Goal: Information Seeking & Learning: Stay updated

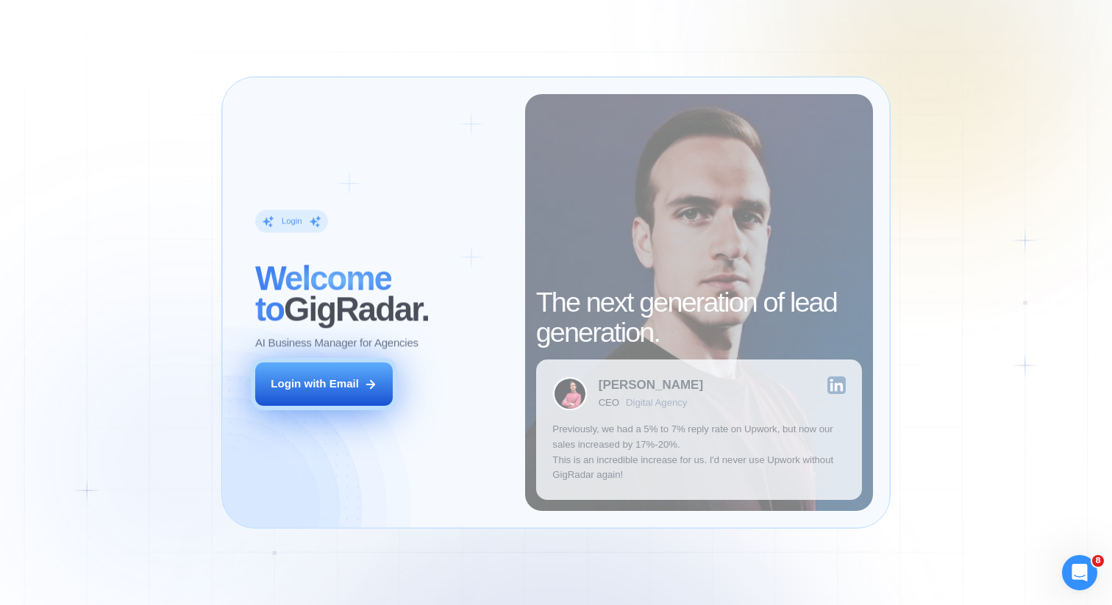
click at [332, 395] on button "Login with Email" at bounding box center [323, 383] width 137 height 43
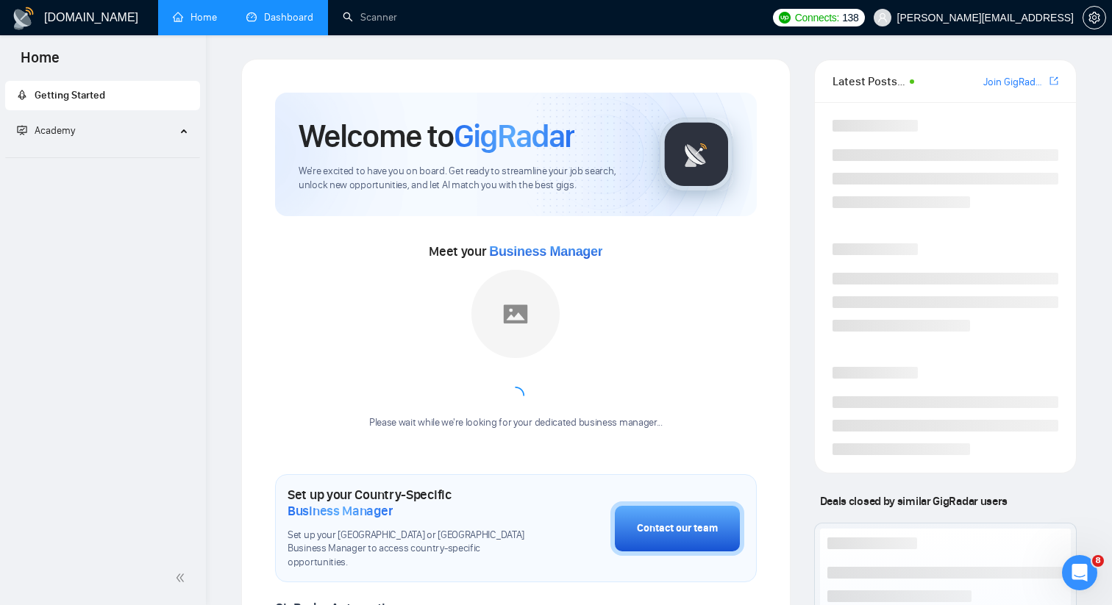
click at [268, 11] on link "Dashboard" at bounding box center [279, 17] width 67 height 12
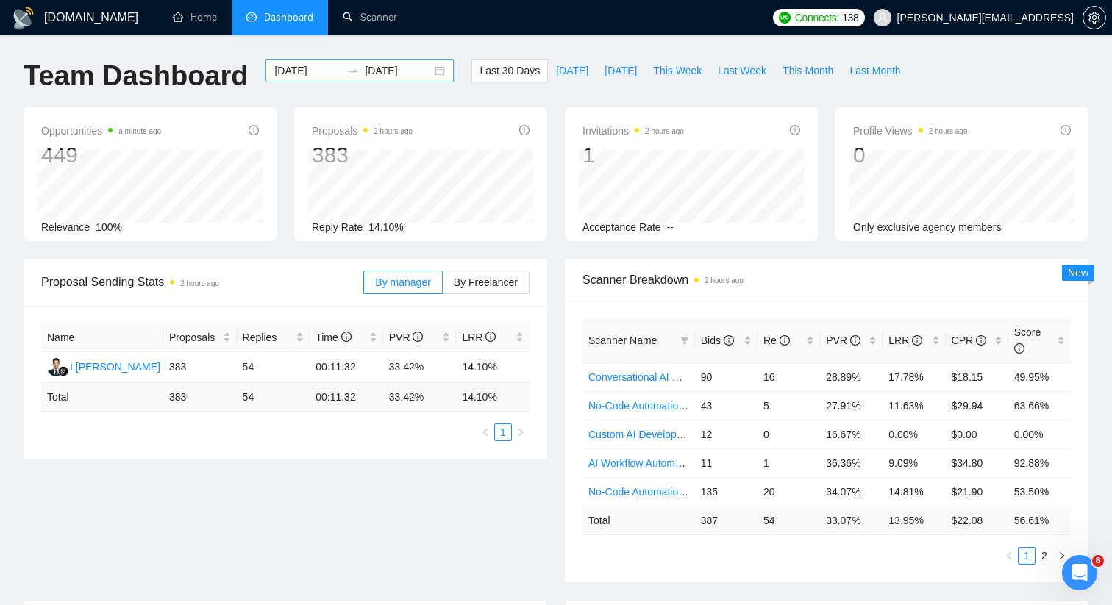
click at [437, 68] on div "2025-08-30 2025-09-29" at bounding box center [359, 71] width 188 height 24
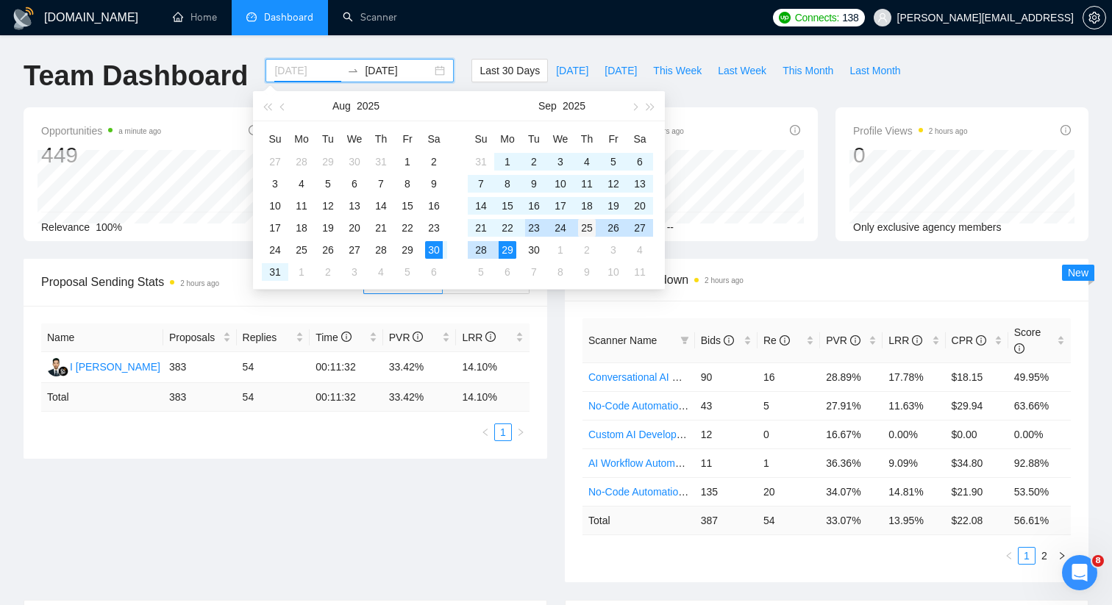
type input "2025-09-25"
click at [584, 226] on div "25" at bounding box center [587, 228] width 18 height 18
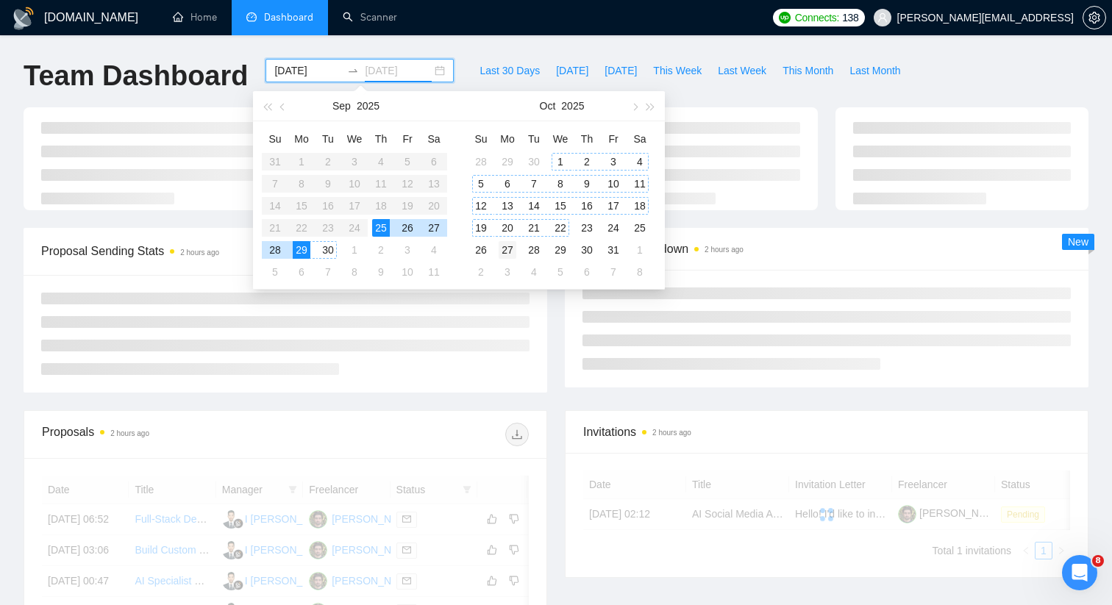
type input "2025-10-27"
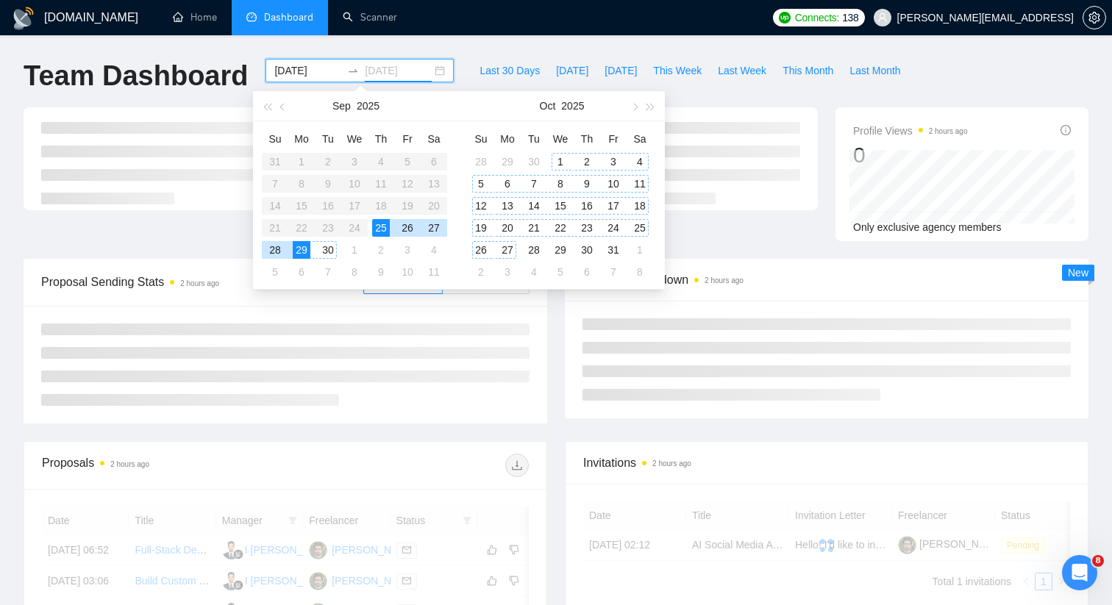
click at [509, 247] on div "27" at bounding box center [507, 250] width 18 height 18
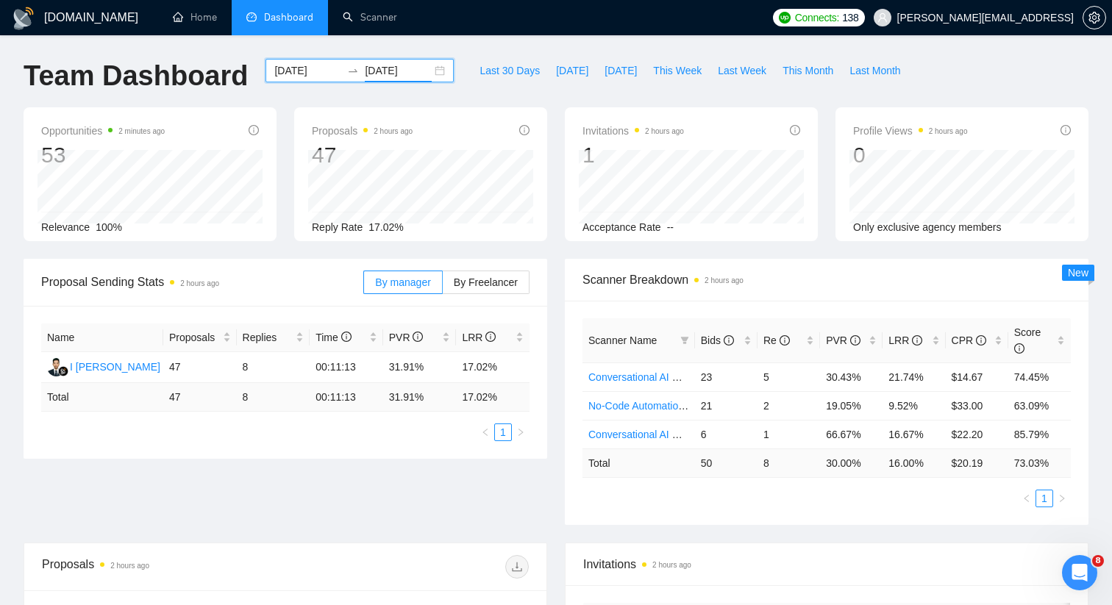
click at [439, 74] on div "2025-09-25 2025-10-27" at bounding box center [359, 71] width 188 height 24
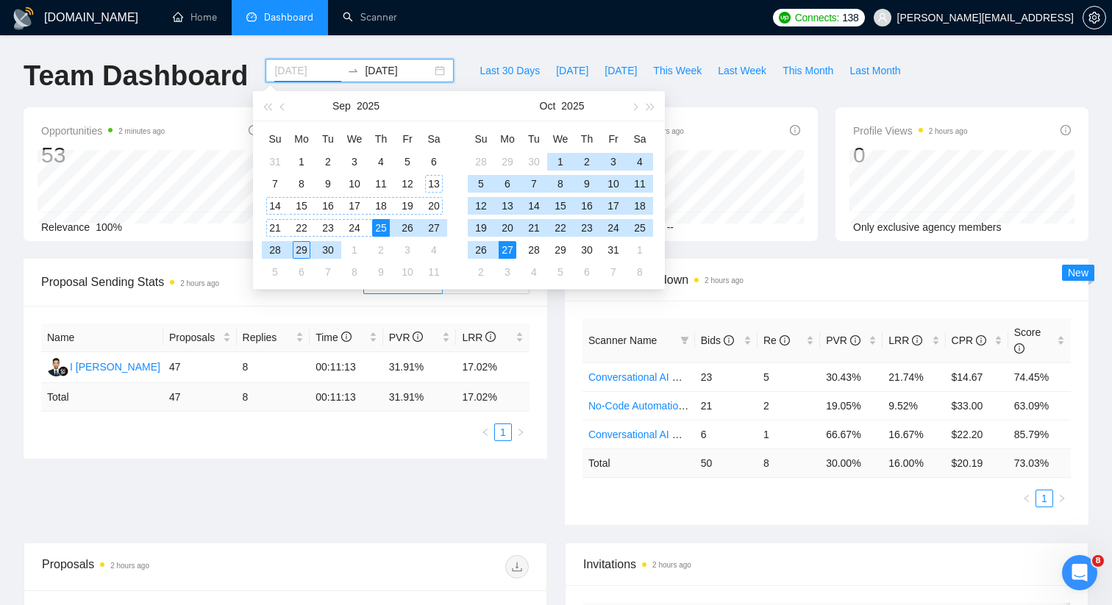
type input "2025-09-25"
click at [379, 226] on div "25" at bounding box center [381, 228] width 18 height 18
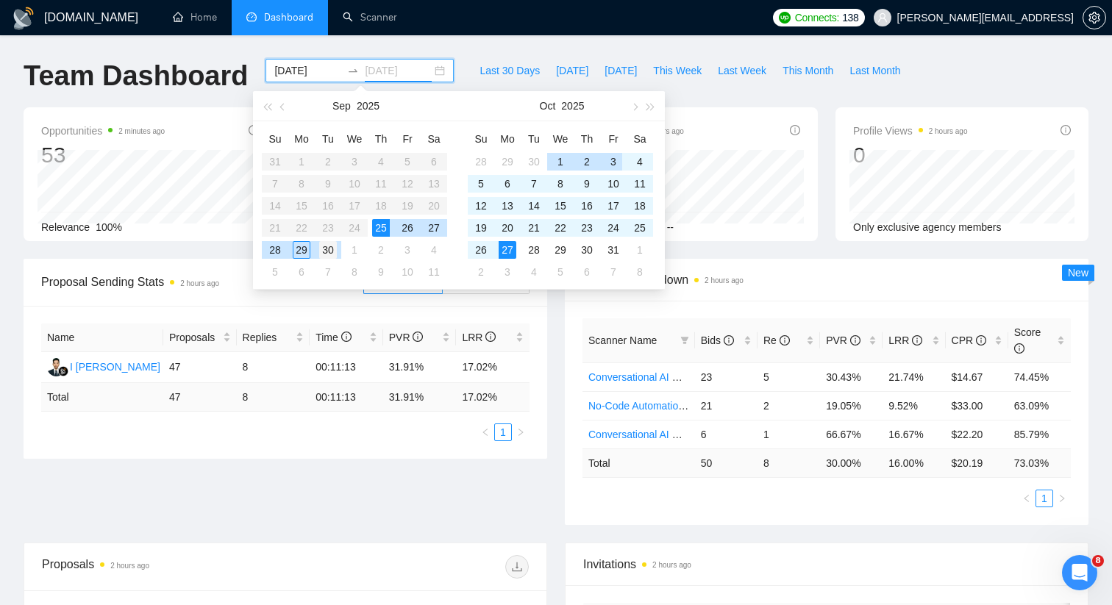
type input "2025-09-30"
click at [323, 252] on div "30" at bounding box center [328, 250] width 18 height 18
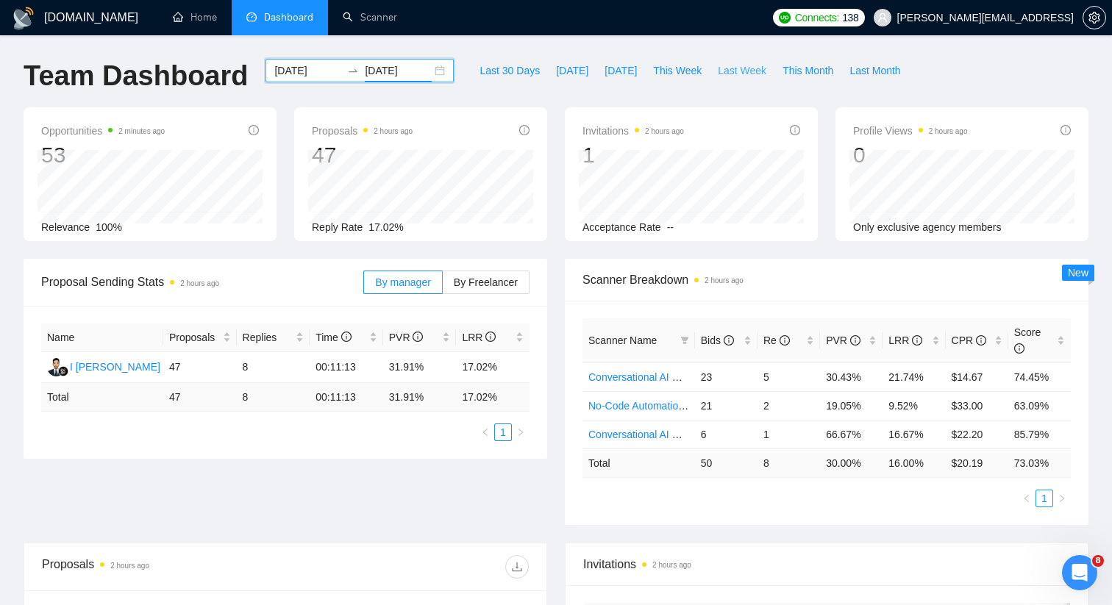
click at [719, 74] on span "Last Week" at bounding box center [742, 70] width 49 height 16
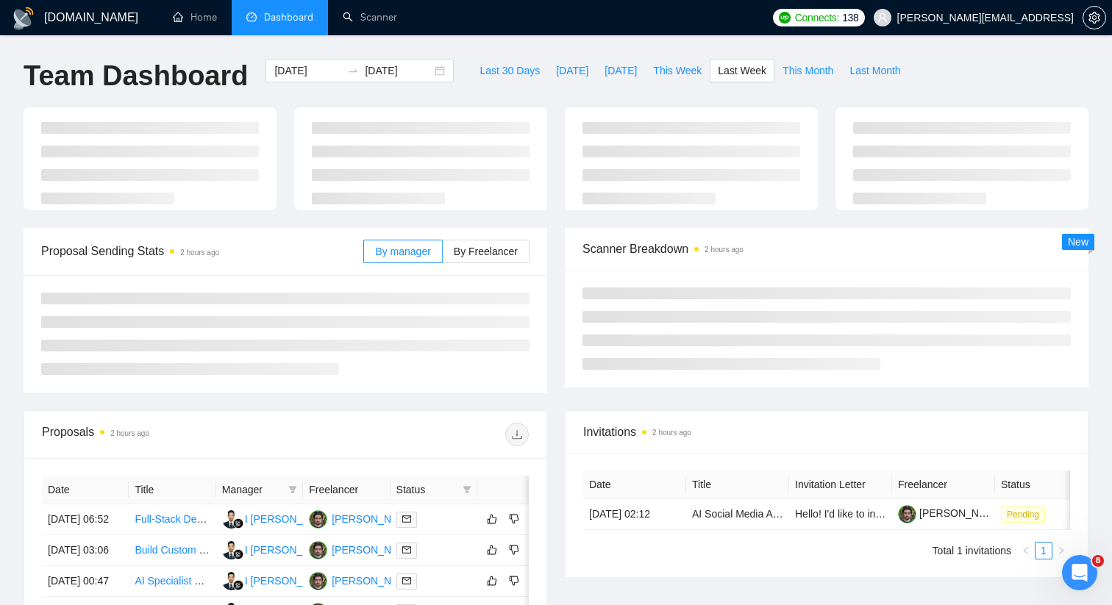
type input "2025-09-22"
type input "2025-09-28"
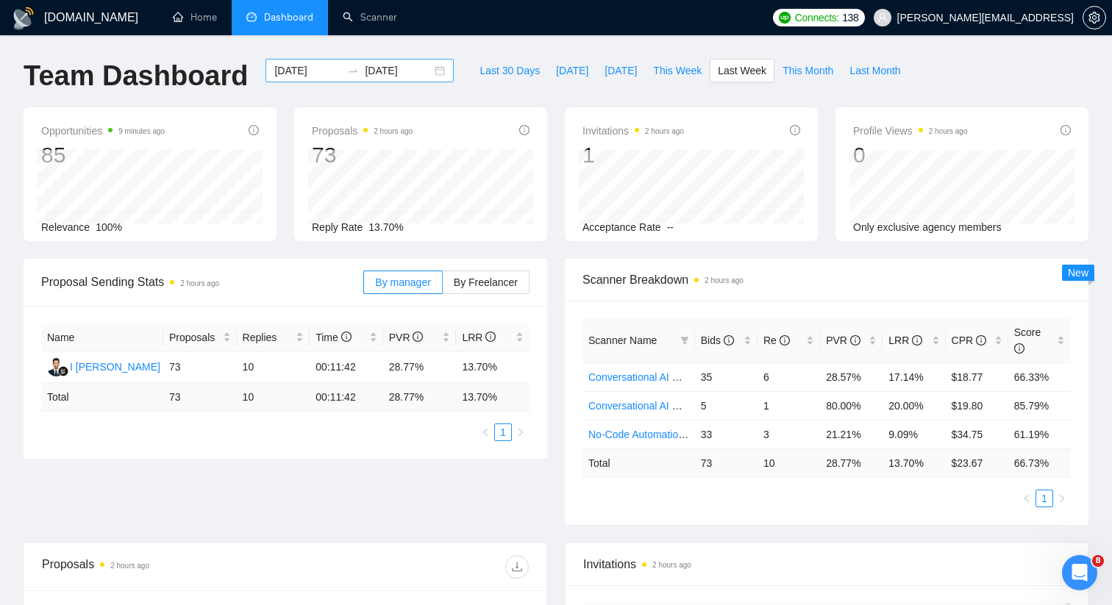
click at [427, 69] on div "2025-09-22 2025-09-28" at bounding box center [359, 71] width 188 height 24
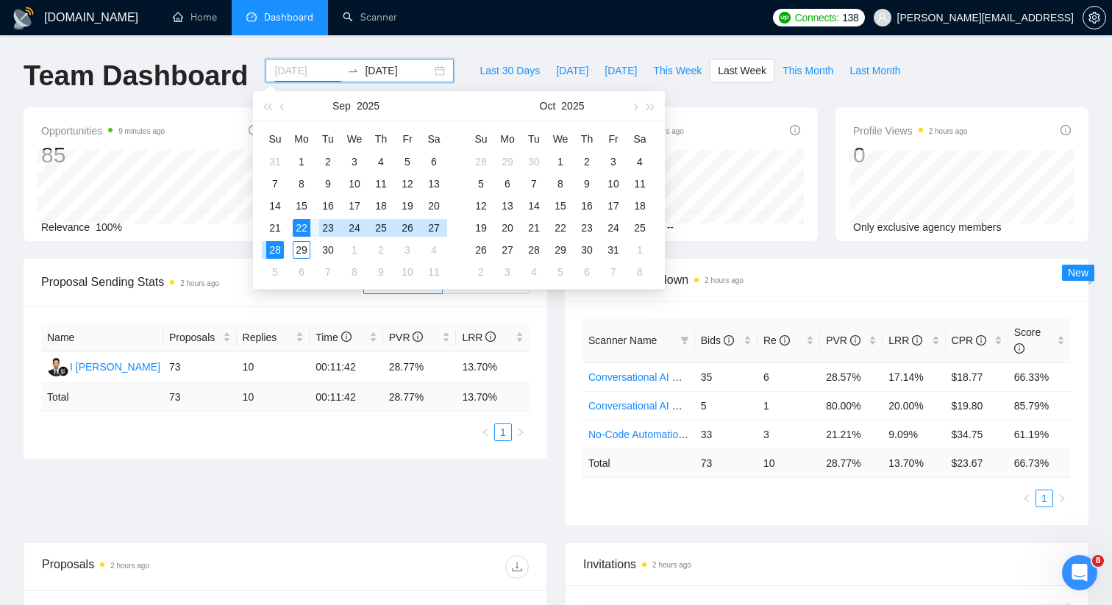
type input "2025-09-22"
click at [297, 226] on div "22" at bounding box center [302, 228] width 18 height 18
click at [384, 224] on div "25" at bounding box center [381, 228] width 18 height 18
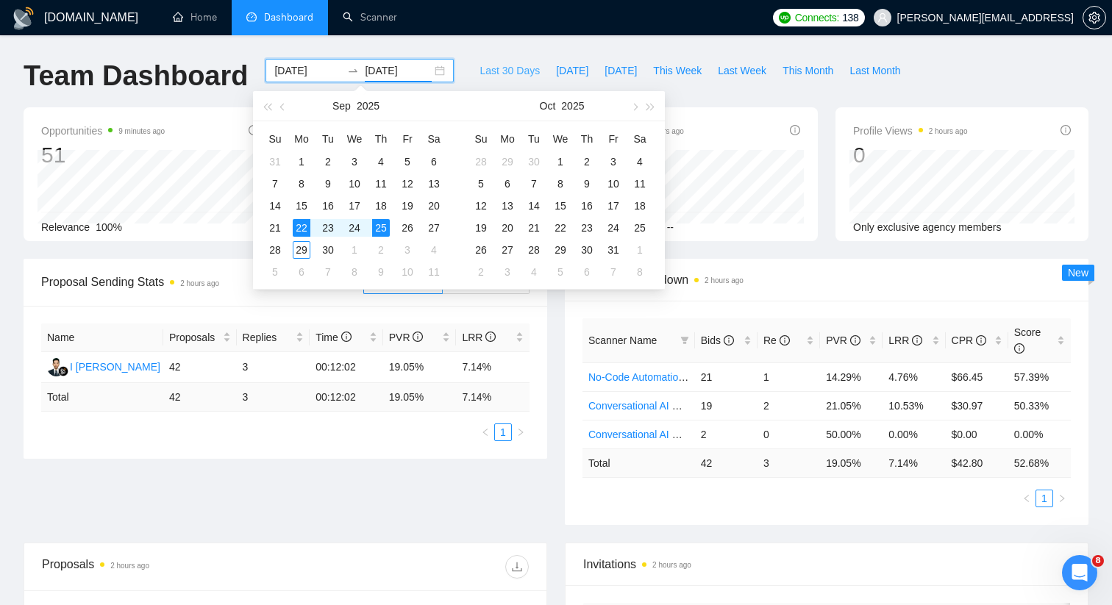
type input "2025-09-25"
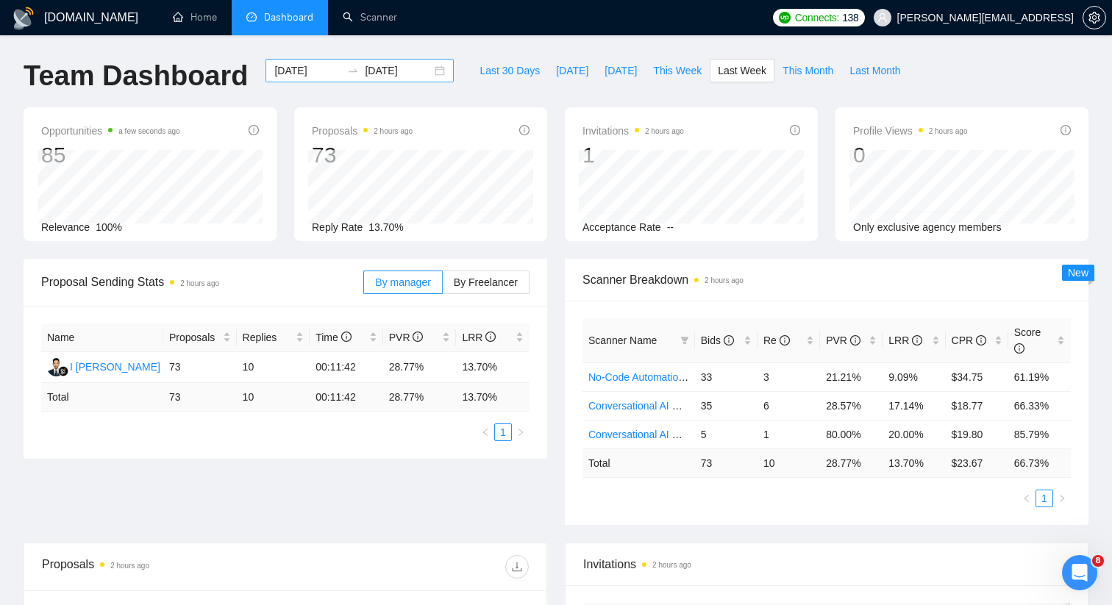
click at [426, 68] on div "[DATE] [DATE]" at bounding box center [359, 71] width 188 height 24
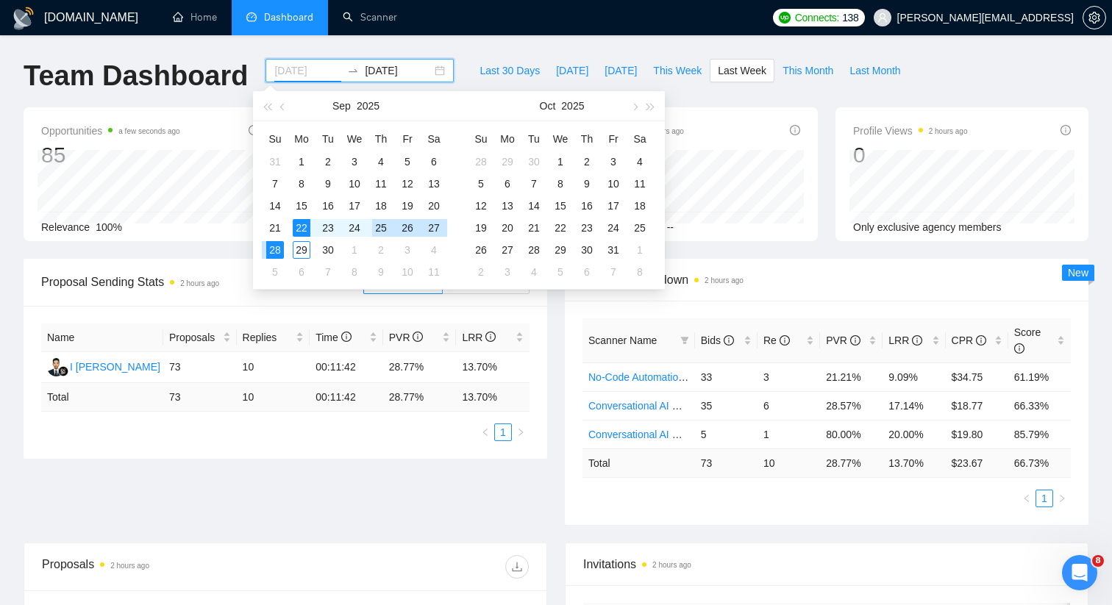
type input "[DATE]"
click at [379, 229] on div "25" at bounding box center [381, 228] width 18 height 18
click at [296, 250] on div "29" at bounding box center [302, 250] width 18 height 18
type input "[DATE]"
click at [732, 99] on div "Last 30 Days Today Yesterday This Week Last Week This Month Last Month" at bounding box center [689, 83] width 454 height 49
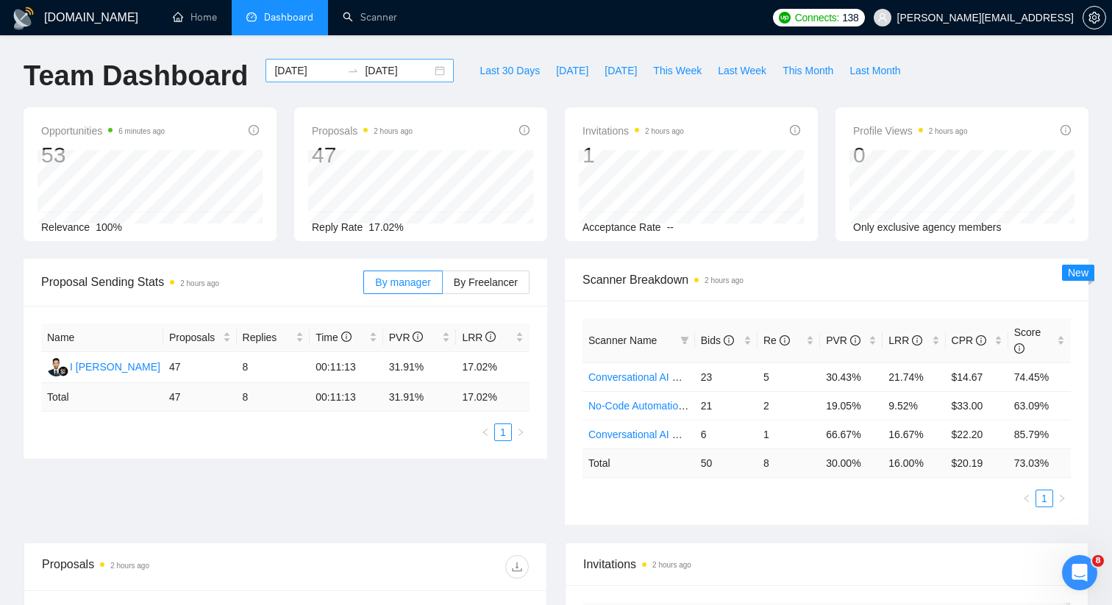
click at [437, 76] on div "2025-09-25 2025-09-29" at bounding box center [359, 71] width 188 height 24
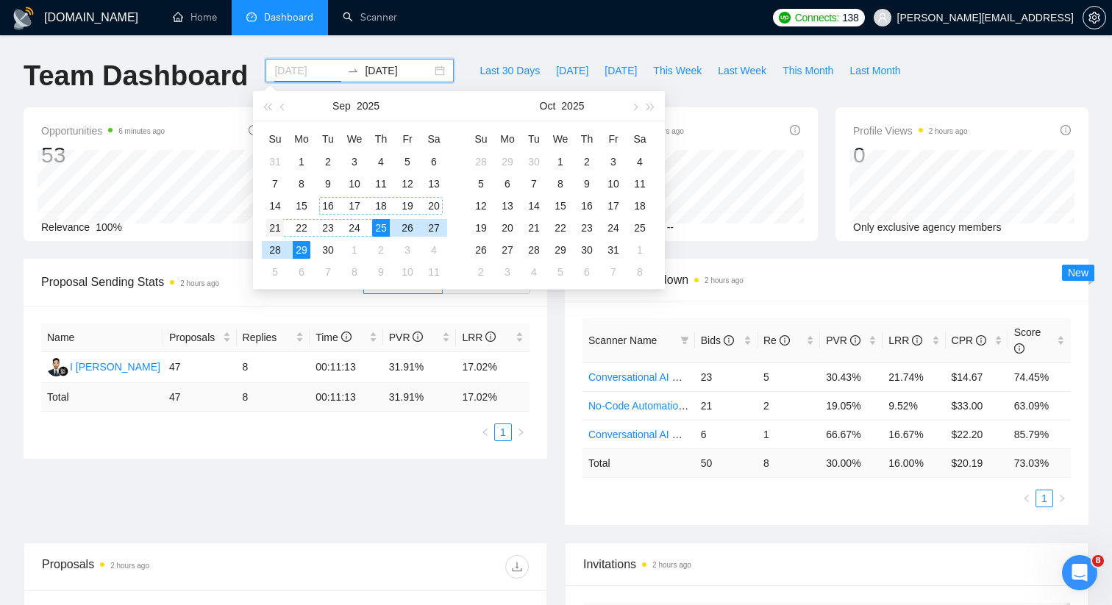
type input "2025-09-21"
click at [276, 224] on div "21" at bounding box center [275, 228] width 18 height 18
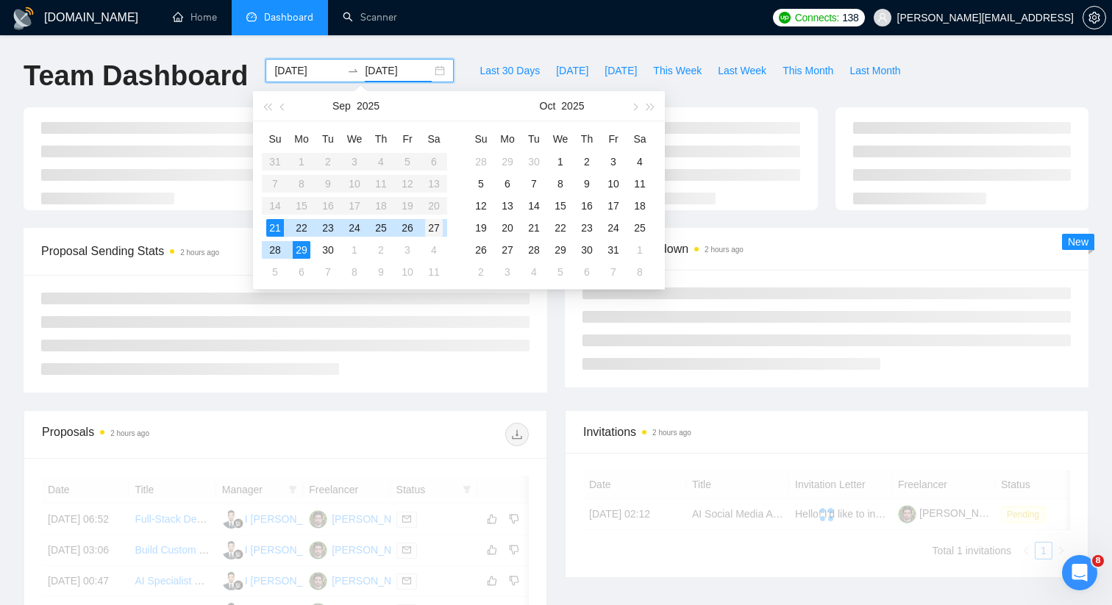
type input "2025-09-27"
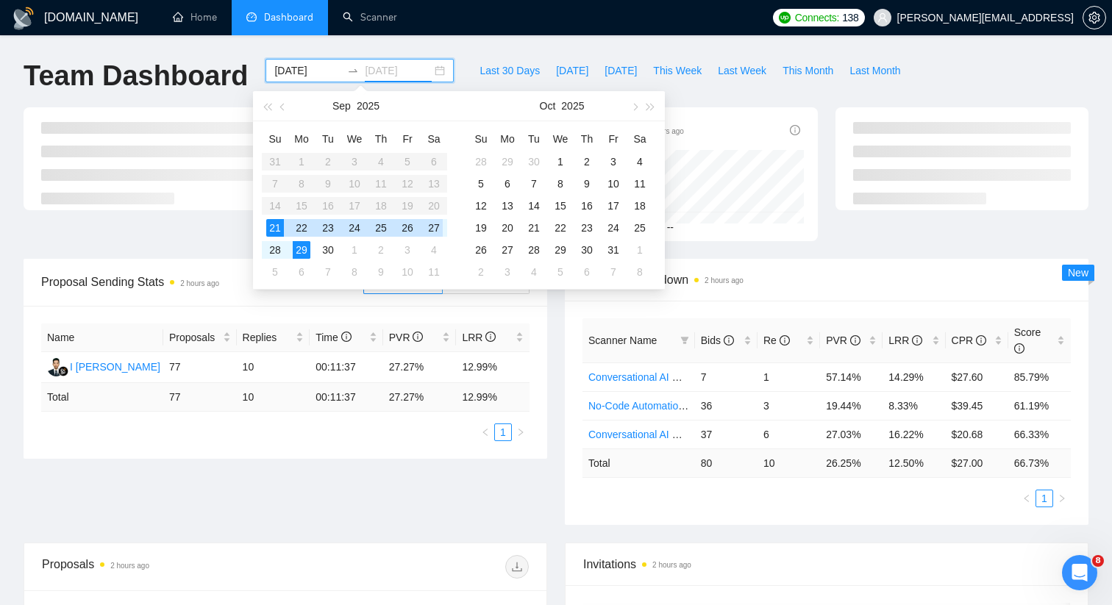
click at [437, 228] on div "27" at bounding box center [434, 228] width 18 height 18
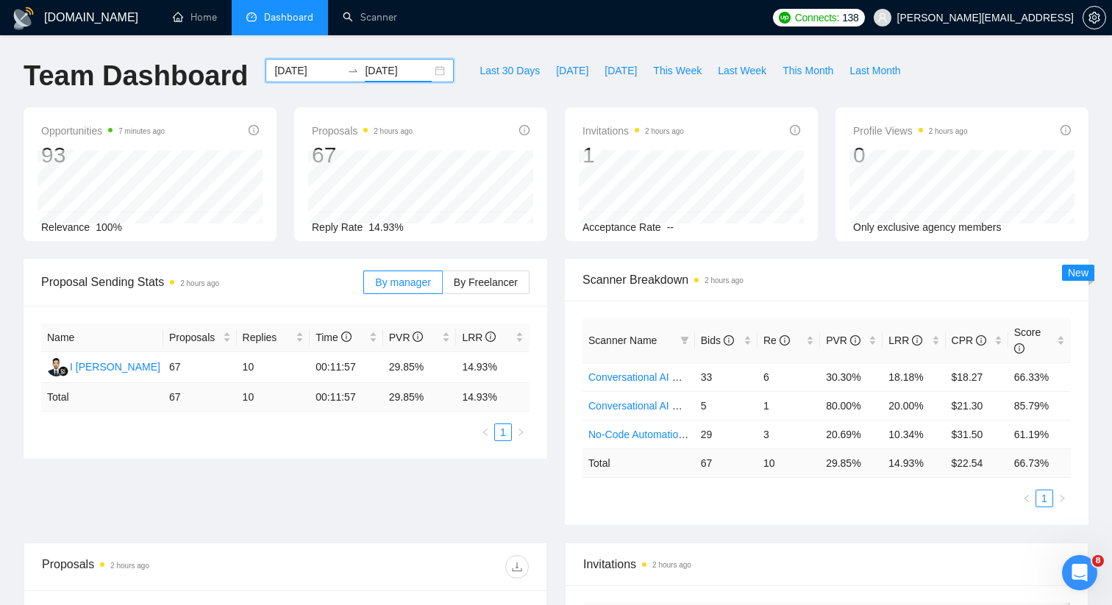
click at [532, 248] on div "Opportunities 7 minutes ago 93 Relevance 100% Proposals 2 hours ago 67 2025-09-…" at bounding box center [556, 182] width 1082 height 151
click at [433, 68] on div "2025-09-21 2025-09-27" at bounding box center [359, 71] width 188 height 24
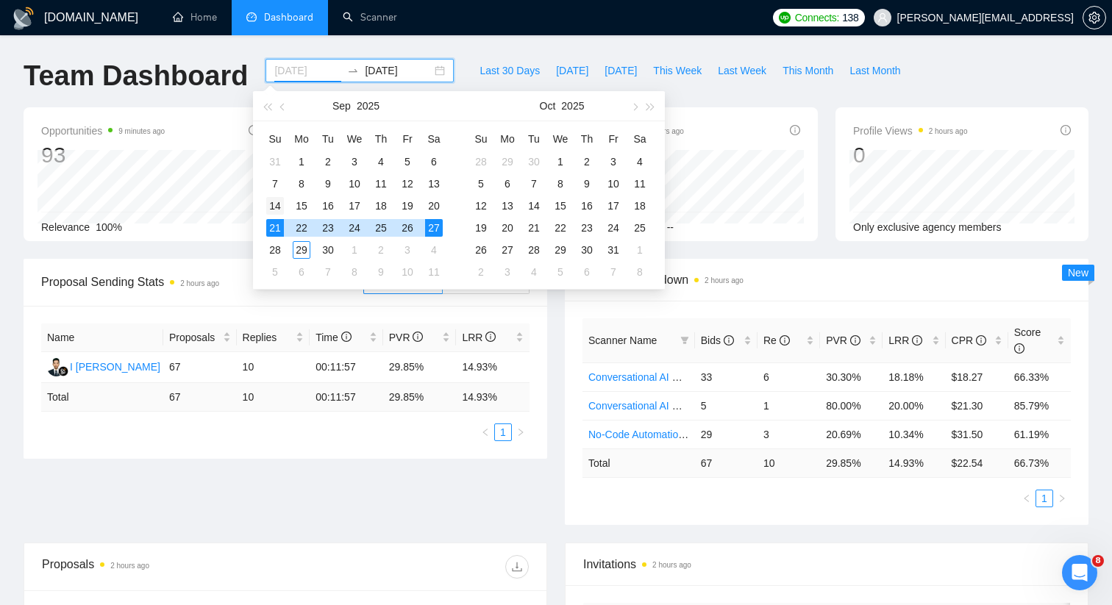
type input "2025-09-14"
click at [270, 205] on div "14" at bounding box center [275, 206] width 18 height 18
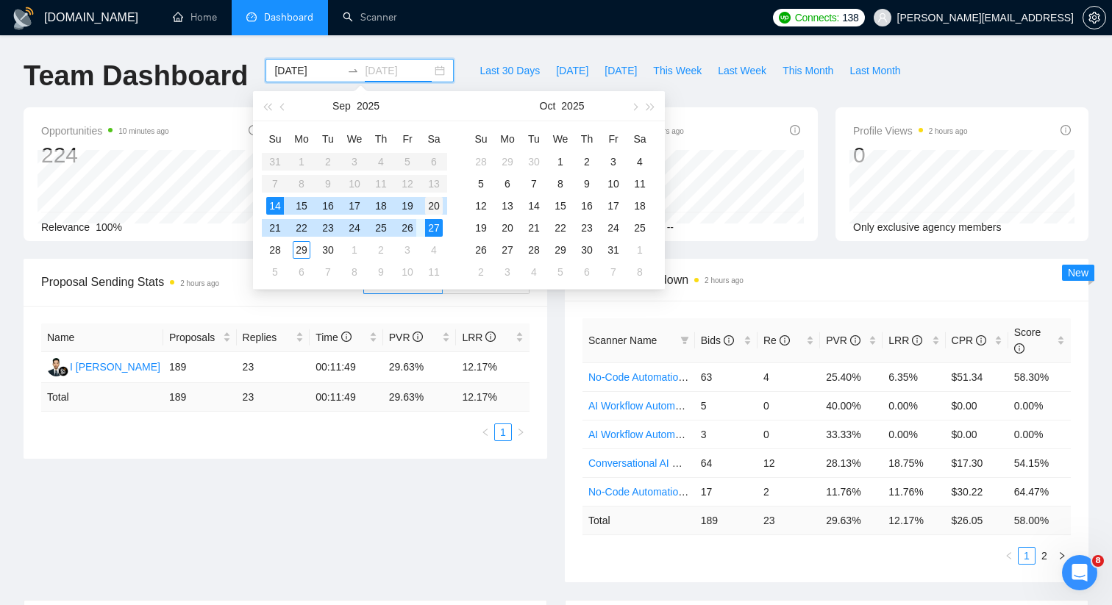
type input "2025-09-20"
click at [434, 204] on div "20" at bounding box center [434, 206] width 18 height 18
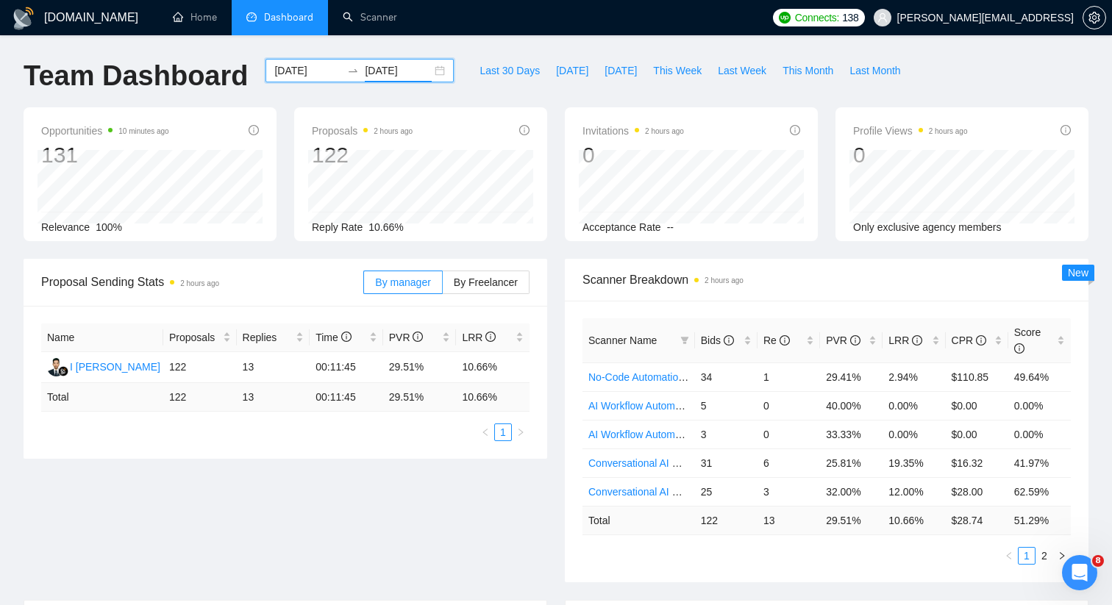
click at [554, 101] on div "Last 30 Days Today Yesterday This Week Last Week This Month Last Month" at bounding box center [689, 83] width 454 height 49
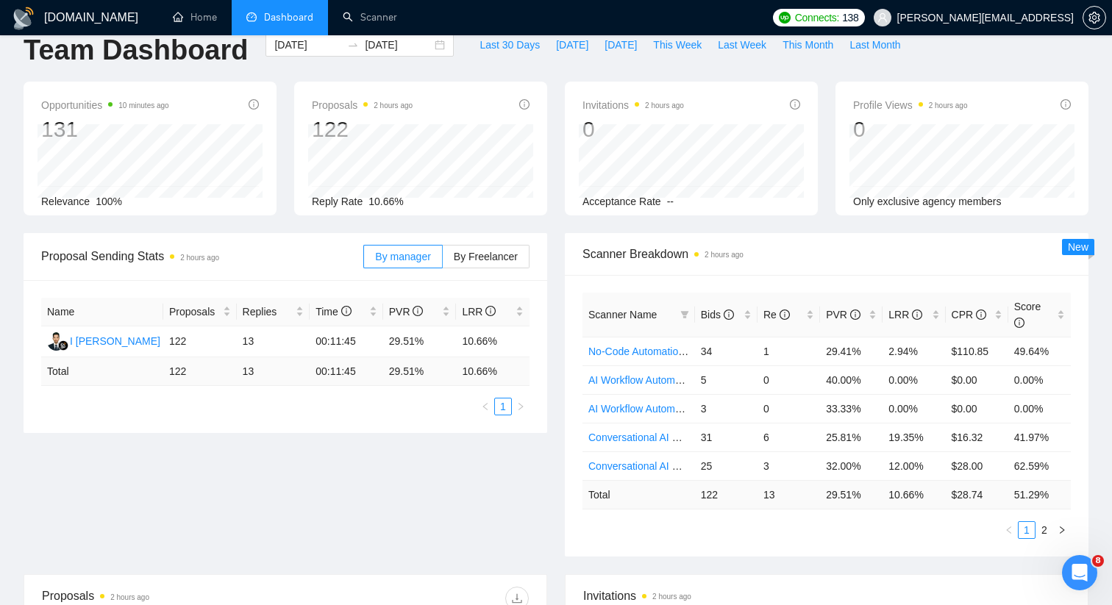
scroll to position [32, 0]
